Goal: Information Seeking & Learning: Find contact information

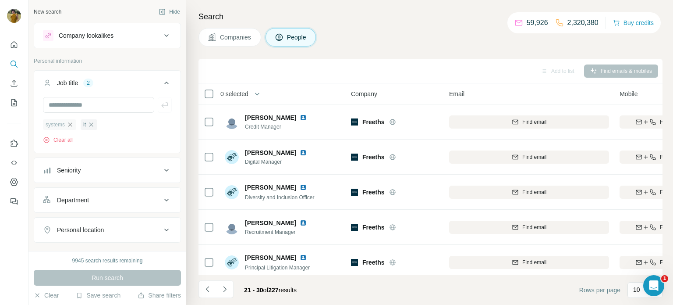
click at [74, 124] on icon "button" at bounding box center [70, 124] width 7 height 7
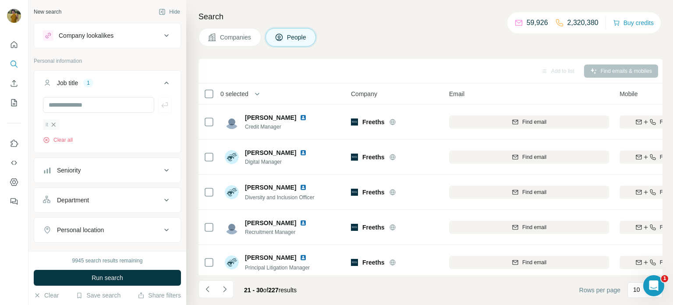
click at [54, 125] on icon "button" at bounding box center [53, 124] width 7 height 7
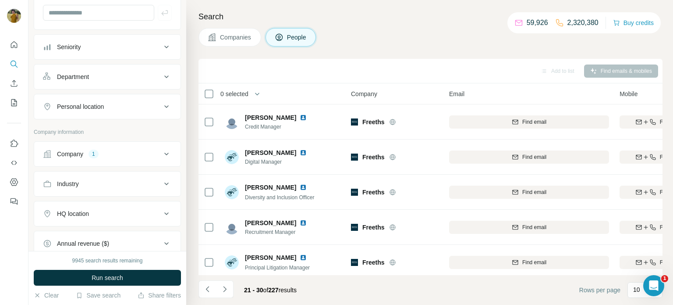
scroll to position [107, 0]
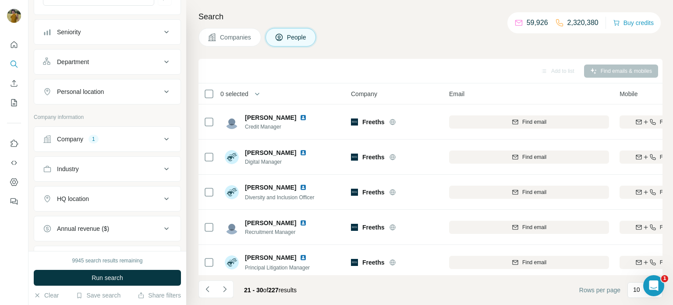
click at [93, 137] on div "1" at bounding box center [94, 139] width 10 height 8
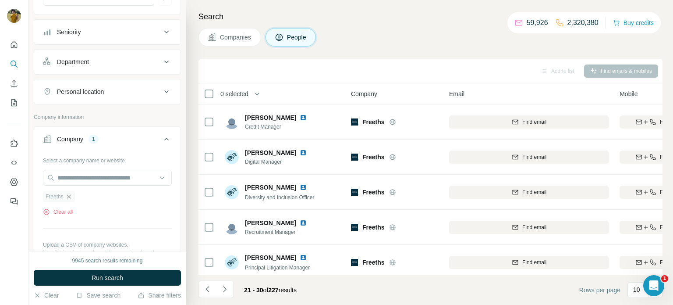
click at [68, 197] on icon "button" at bounding box center [68, 196] width 7 height 7
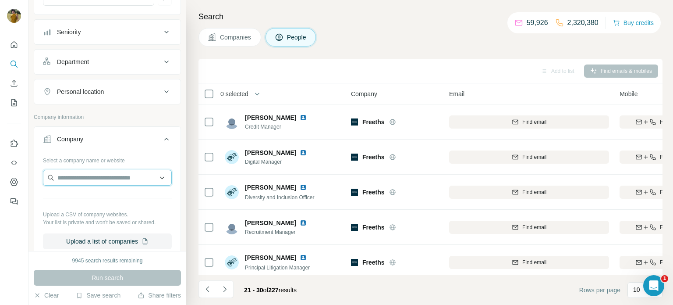
click at [77, 182] on input "text" at bounding box center [107, 178] width 129 height 16
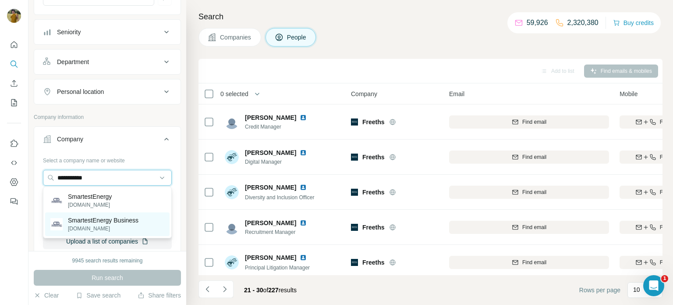
type input "**********"
click at [105, 216] on p "SmartestEnergy Business" at bounding box center [103, 220] width 71 height 9
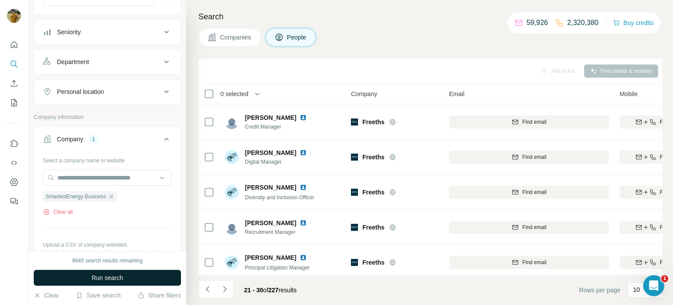
click at [115, 279] on span "Run search" at bounding box center [108, 277] width 32 height 9
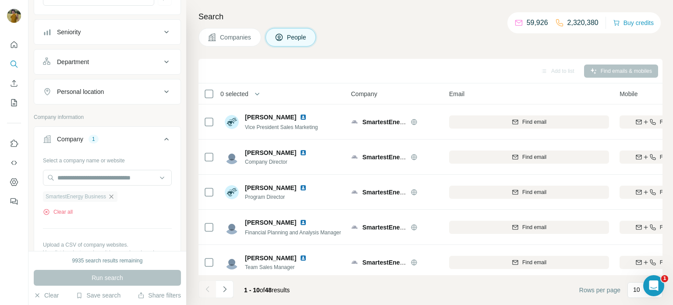
click at [113, 197] on icon "button" at bounding box center [112, 196] width 4 height 4
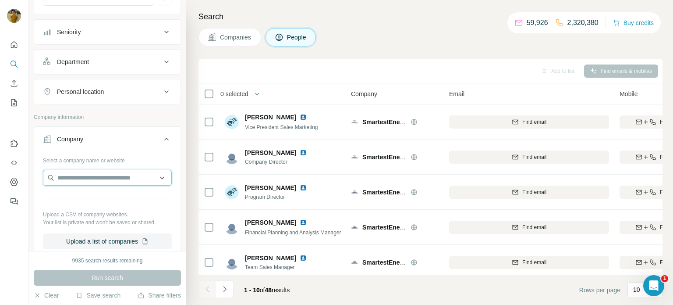
click at [104, 180] on input "text" at bounding box center [107, 178] width 129 height 16
paste input "**********"
type input "**********"
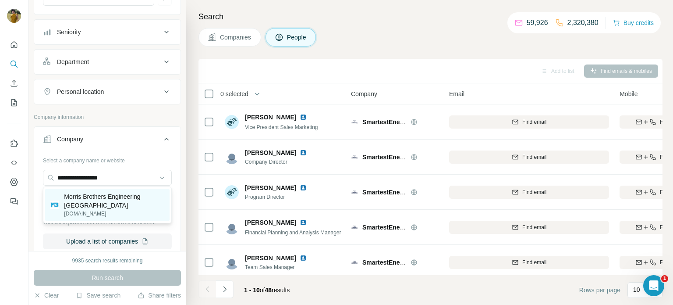
click at [110, 197] on p "Morris Brothers Engineering [GEOGRAPHIC_DATA]" at bounding box center [114, 201] width 100 height 18
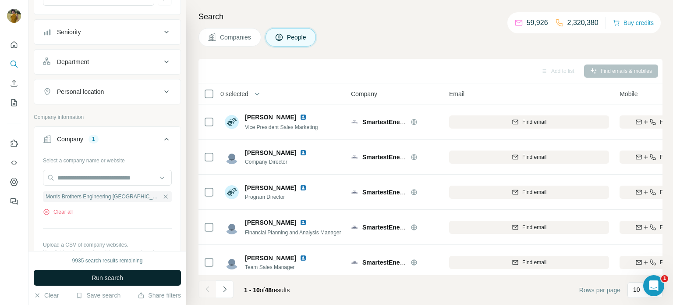
click at [114, 276] on span "Run search" at bounding box center [108, 277] width 32 height 9
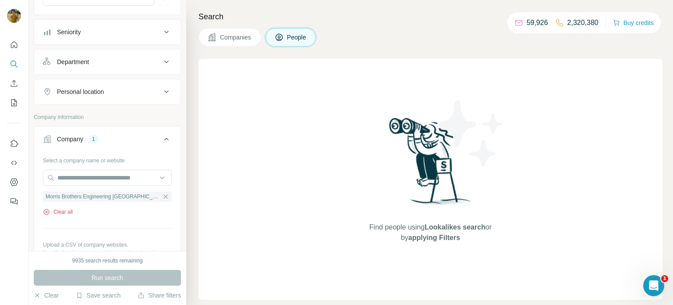
click at [68, 209] on button "Clear all" at bounding box center [58, 212] width 30 height 8
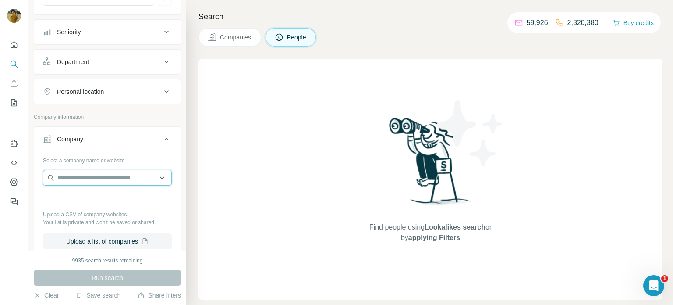
click at [81, 175] on input "text" at bounding box center [107, 178] width 129 height 16
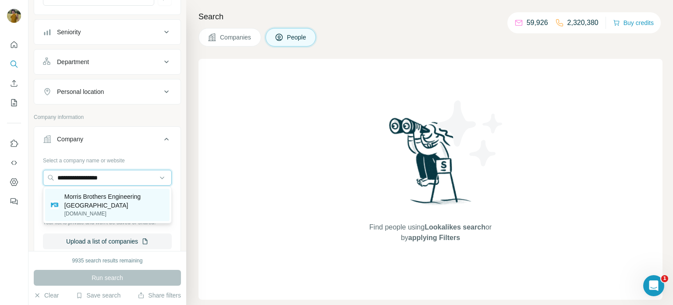
type input "**********"
click at [93, 212] on p "[DOMAIN_NAME]" at bounding box center [114, 213] width 100 height 8
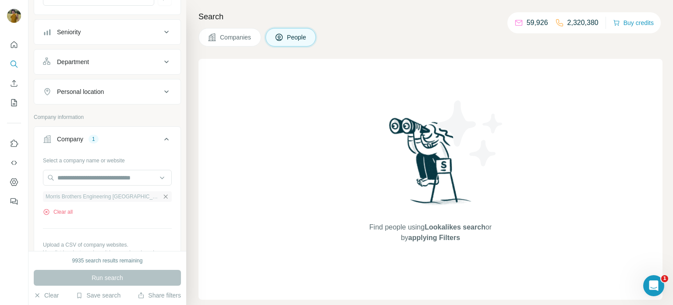
click at [162, 195] on icon "button" at bounding box center [165, 196] width 7 height 7
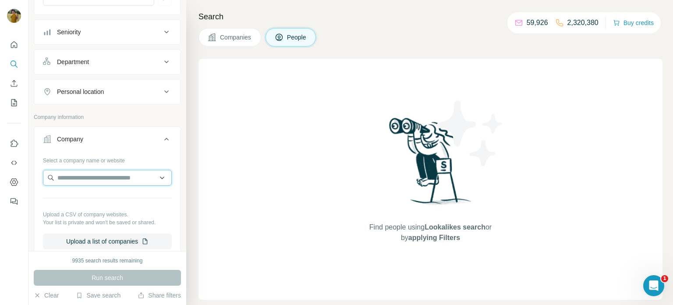
click at [130, 178] on input "text" at bounding box center [107, 178] width 129 height 16
paste input "**********"
click at [78, 175] on input "**********" at bounding box center [107, 178] width 129 height 16
click at [137, 178] on input "**********" at bounding box center [107, 178] width 129 height 16
type input "**********"
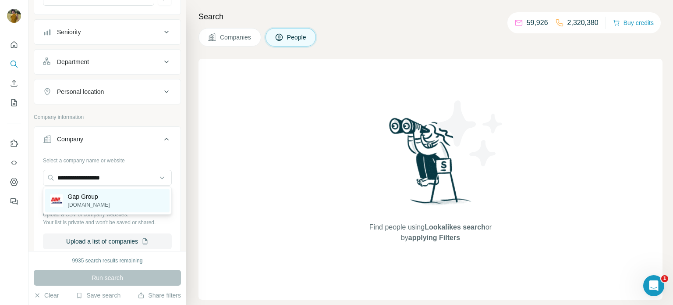
click at [139, 196] on div "Gap Group [DOMAIN_NAME]" at bounding box center [107, 200] width 124 height 24
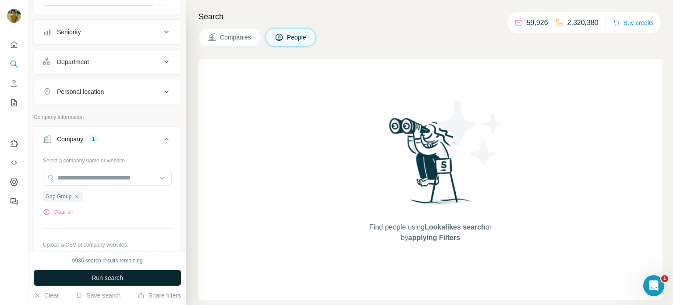
click at [106, 276] on span "Run search" at bounding box center [108, 277] width 32 height 9
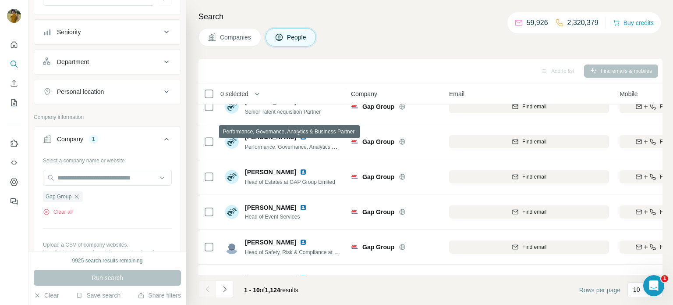
scroll to position [180, 0]
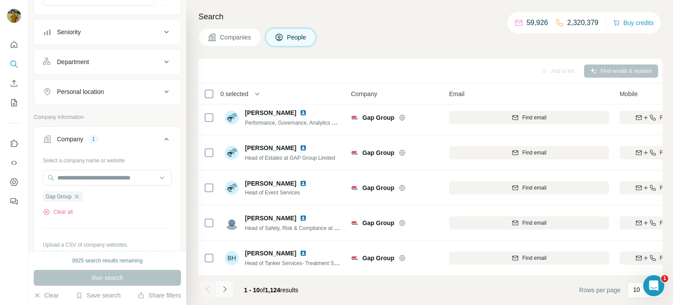
click at [223, 291] on icon "Navigate to next page" at bounding box center [224, 288] width 9 height 9
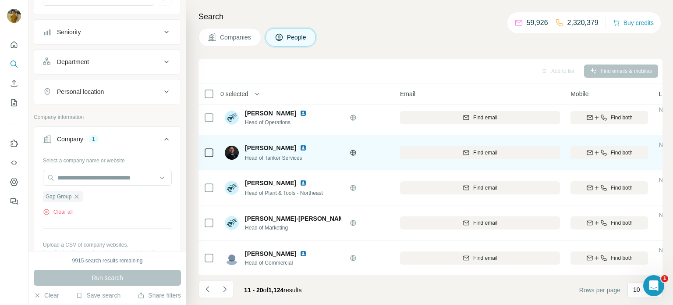
scroll to position [180, 47]
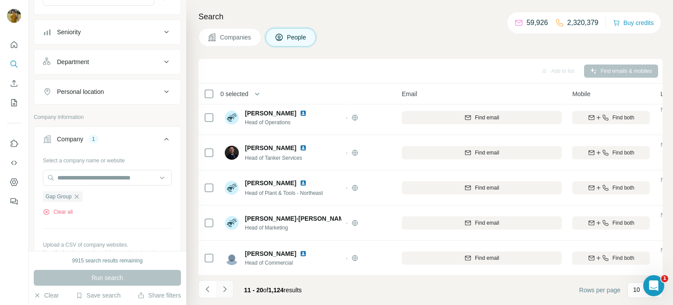
click at [228, 287] on icon "Navigate to next page" at bounding box center [224, 288] width 9 height 9
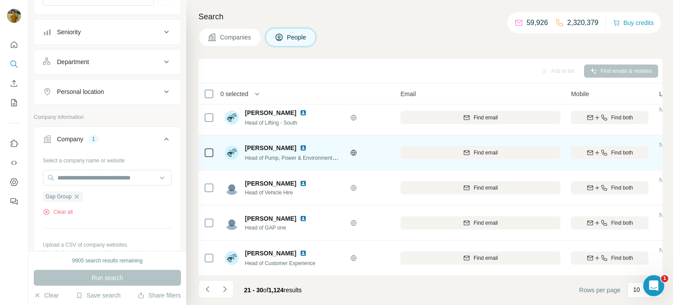
scroll to position [180, 47]
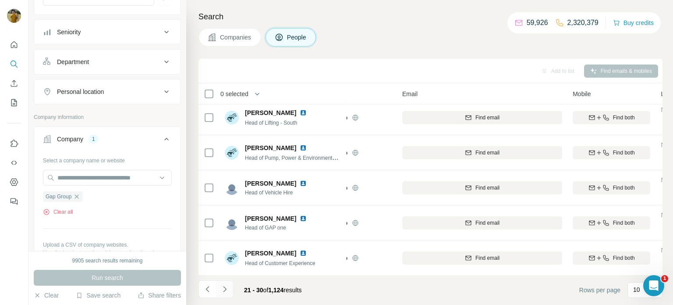
click at [226, 294] on button "Navigate to next page" at bounding box center [225, 289] width 18 height 18
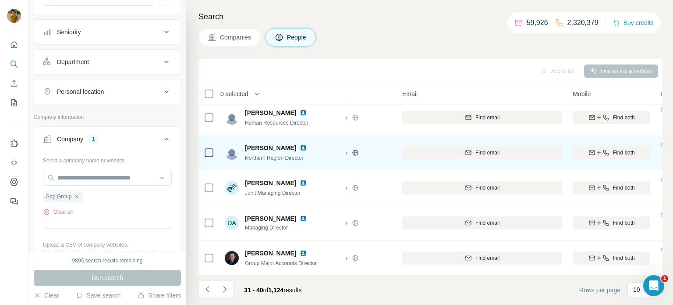
scroll to position [0, 47]
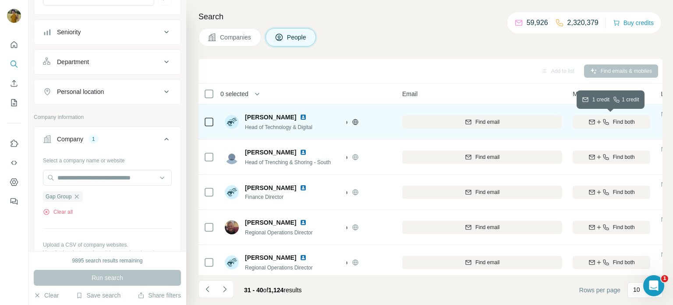
click at [590, 122] on icon "button" at bounding box center [591, 121] width 7 height 7
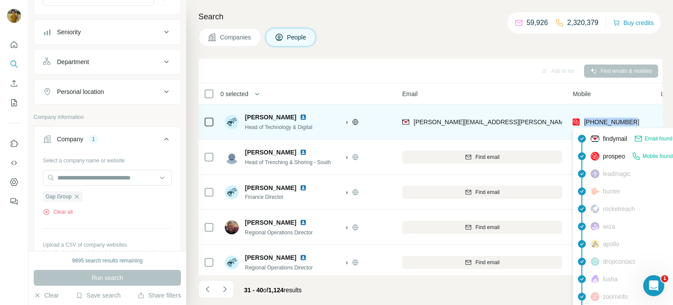
drag, startPoint x: 639, startPoint y: 119, endPoint x: 584, endPoint y: 123, distance: 55.3
click at [584, 123] on div "[PHONE_NUMBER]" at bounding box center [612, 122] width 78 height 24
copy span "[PHONE_NUMBER]"
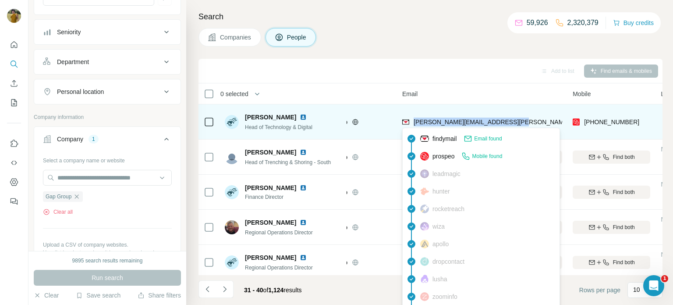
drag, startPoint x: 511, startPoint y: 119, endPoint x: 413, endPoint y: 120, distance: 97.7
click at [413, 120] on div "[PERSON_NAME][EMAIL_ADDRESS][PERSON_NAME][DOMAIN_NAME]" at bounding box center [482, 122] width 160 height 24
copy span "[PERSON_NAME][EMAIL_ADDRESS][PERSON_NAME][DOMAIN_NAME]"
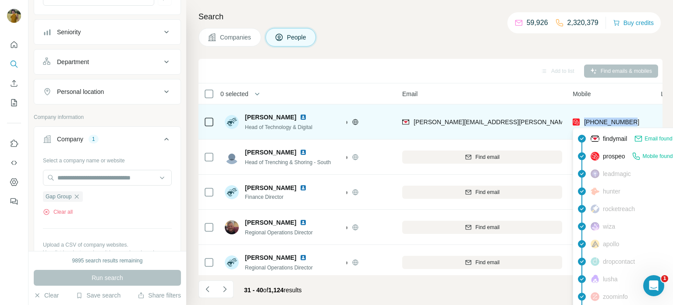
drag, startPoint x: 644, startPoint y: 122, endPoint x: 583, endPoint y: 123, distance: 60.9
click at [583, 123] on div "[PHONE_NUMBER]" at bounding box center [612, 122] width 78 height 24
copy span "[PHONE_NUMBER]"
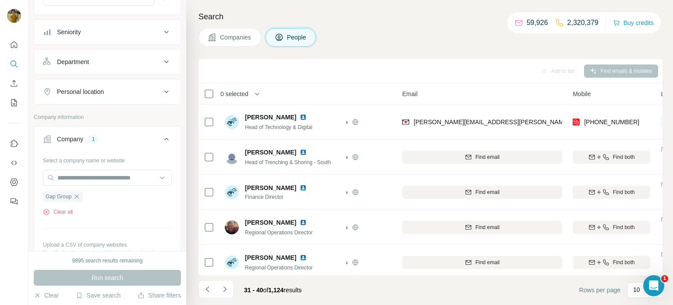
click at [433, 45] on div "Companies People" at bounding box center [430, 37] width 464 height 18
